Goal: Information Seeking & Learning: Check status

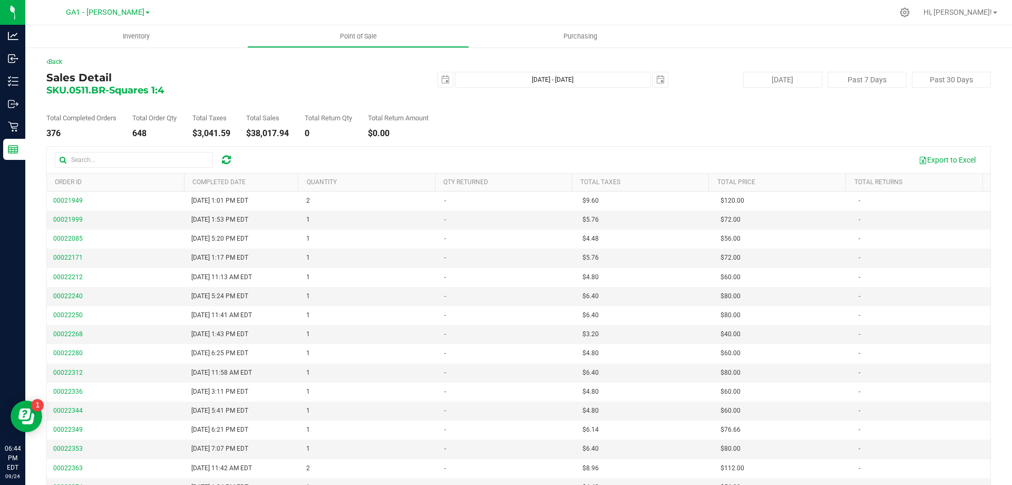
click at [226, 75] on h4 "Sales Detail" at bounding box center [203, 78] width 315 height 12
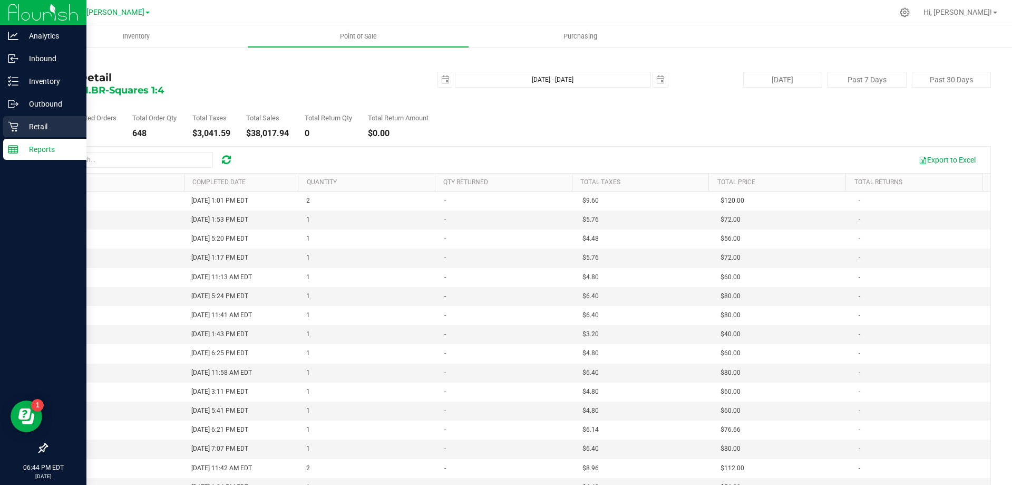
click at [17, 133] on div "Retail" at bounding box center [44, 126] width 83 height 21
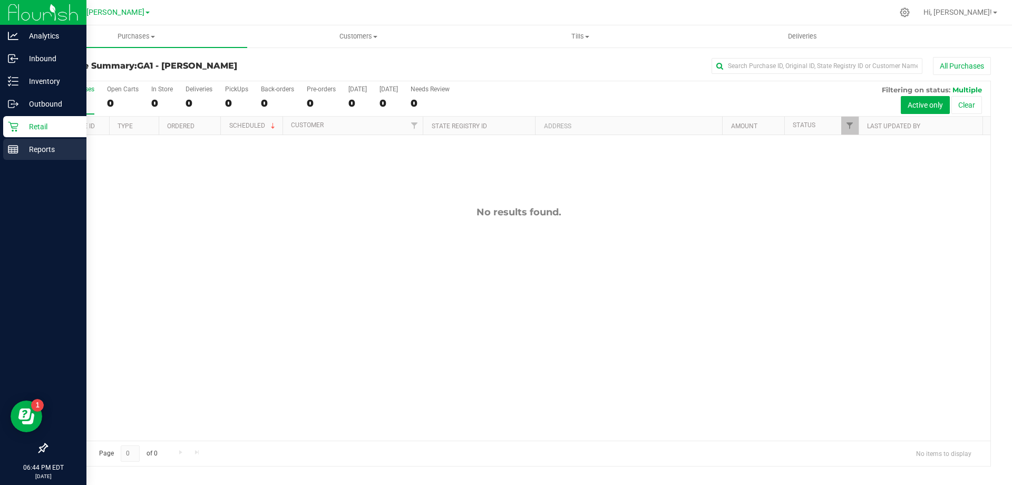
click at [6, 151] on div "Reports" at bounding box center [44, 149] width 83 height 21
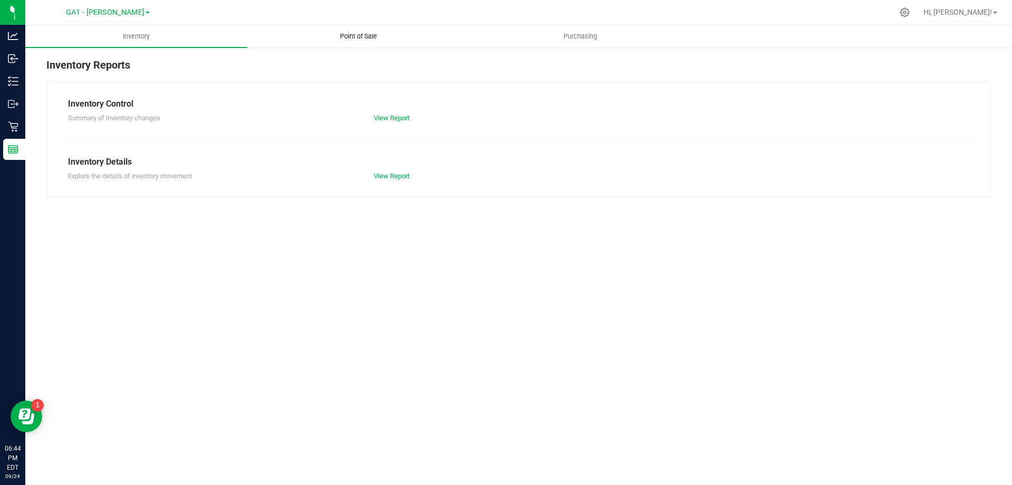
click at [376, 34] on span "Point of Sale" at bounding box center [358, 36] width 65 height 9
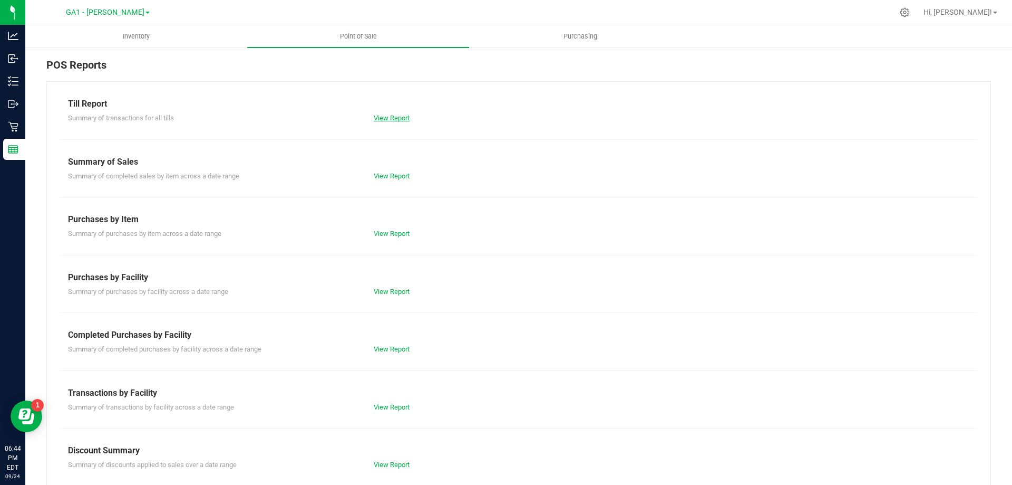
click at [400, 116] on link "View Report" at bounding box center [392, 118] width 36 height 8
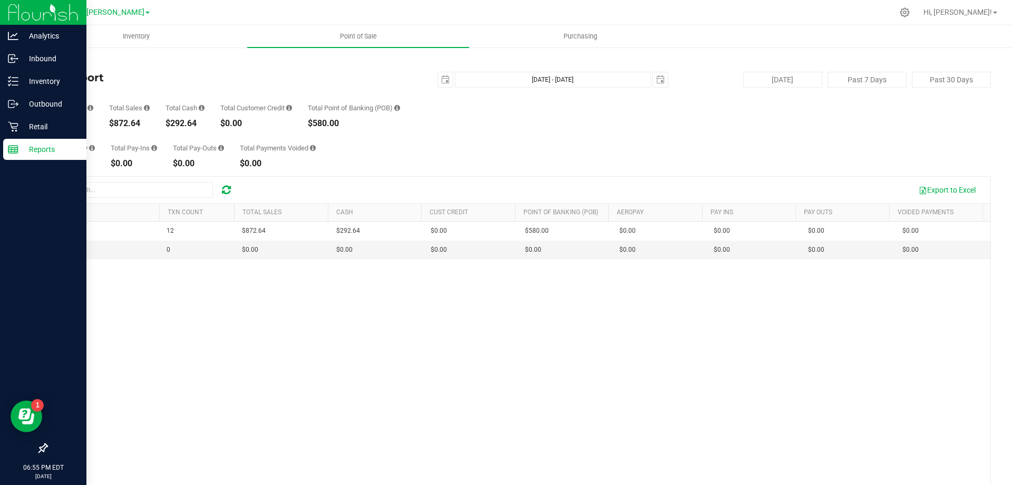
click at [20, 148] on p "Reports" at bounding box center [49, 149] width 63 height 13
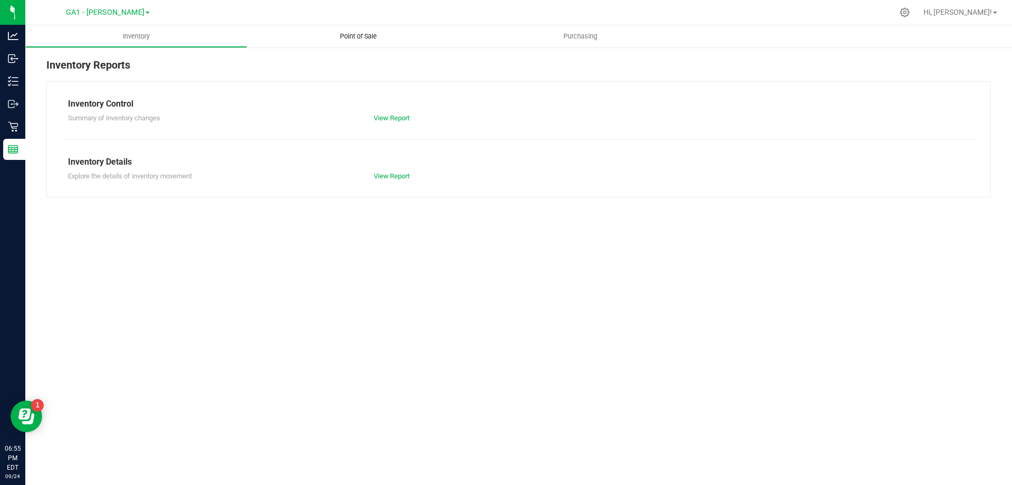
click at [348, 34] on span "Point of Sale" at bounding box center [358, 36] width 65 height 9
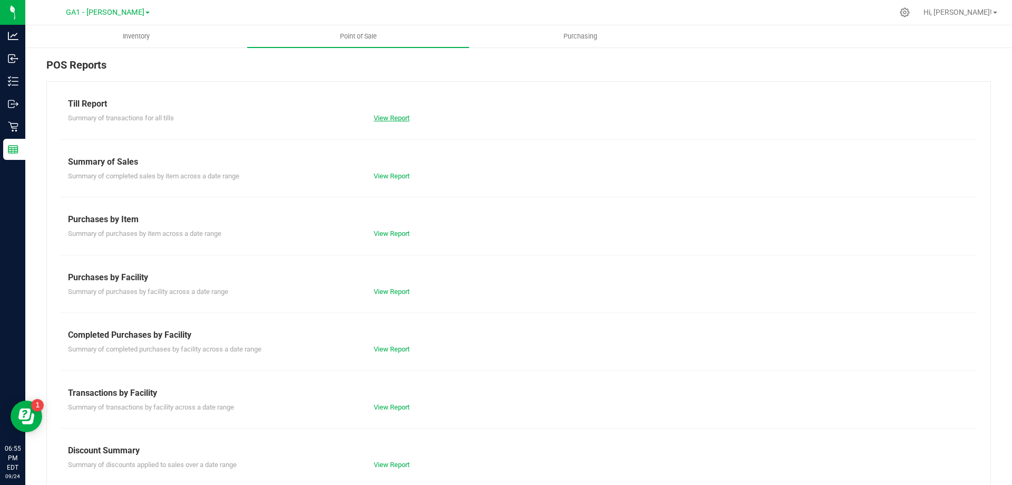
click at [382, 119] on link "View Report" at bounding box center [392, 118] width 36 height 8
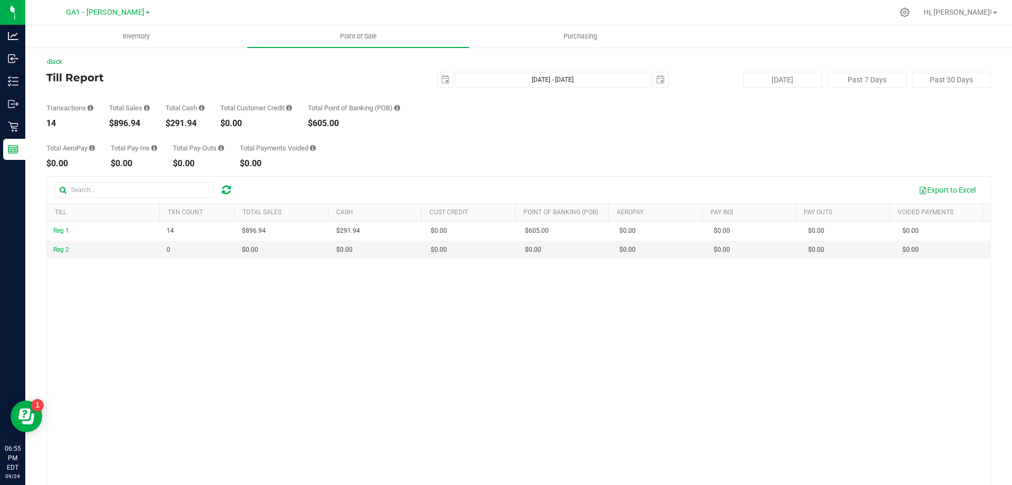
click at [498, 158] on div "Total AeroPay $0.00 Total Pay-Ins $0.00 Total Pay-Outs $0.00 Total Payments Voi…" at bounding box center [518, 148] width 945 height 40
